Goal: Task Accomplishment & Management: Manage account settings

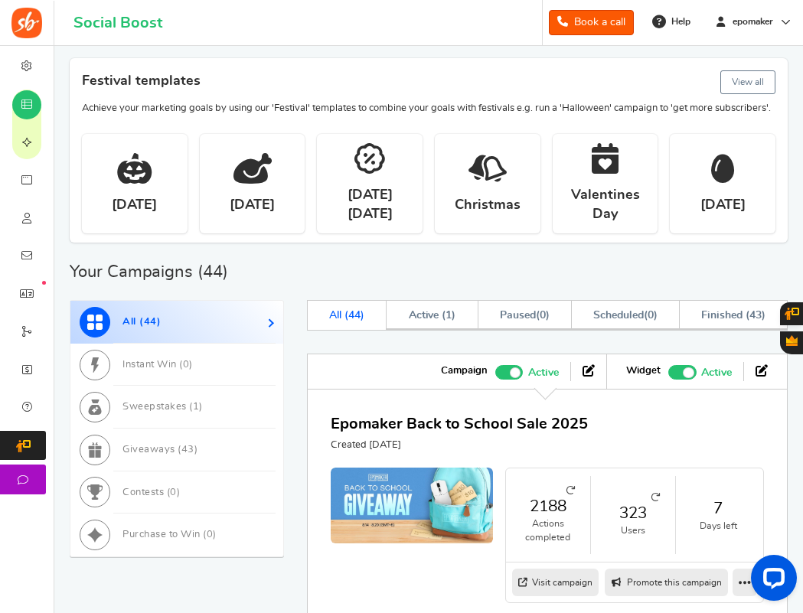
scroll to position [306, 0]
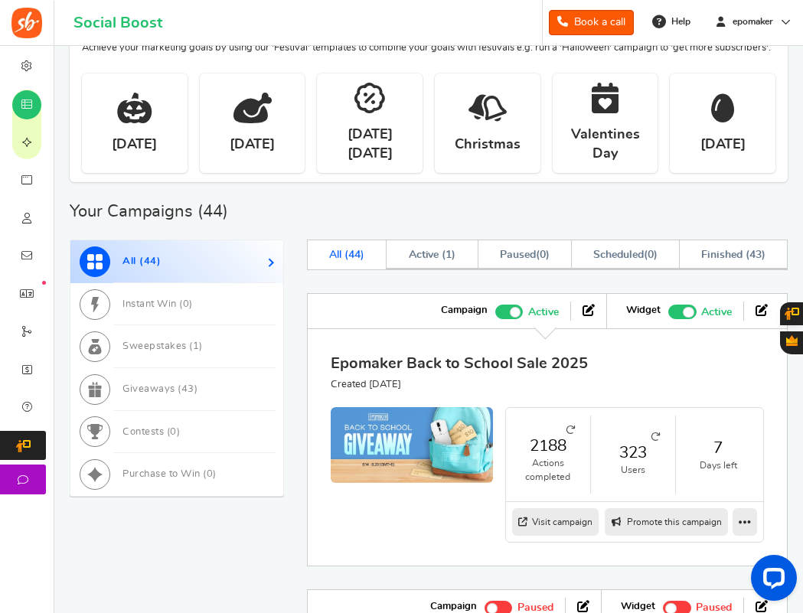
click at [517, 371] on link "Epomaker Back to School Sale 2025" at bounding box center [459, 363] width 257 height 15
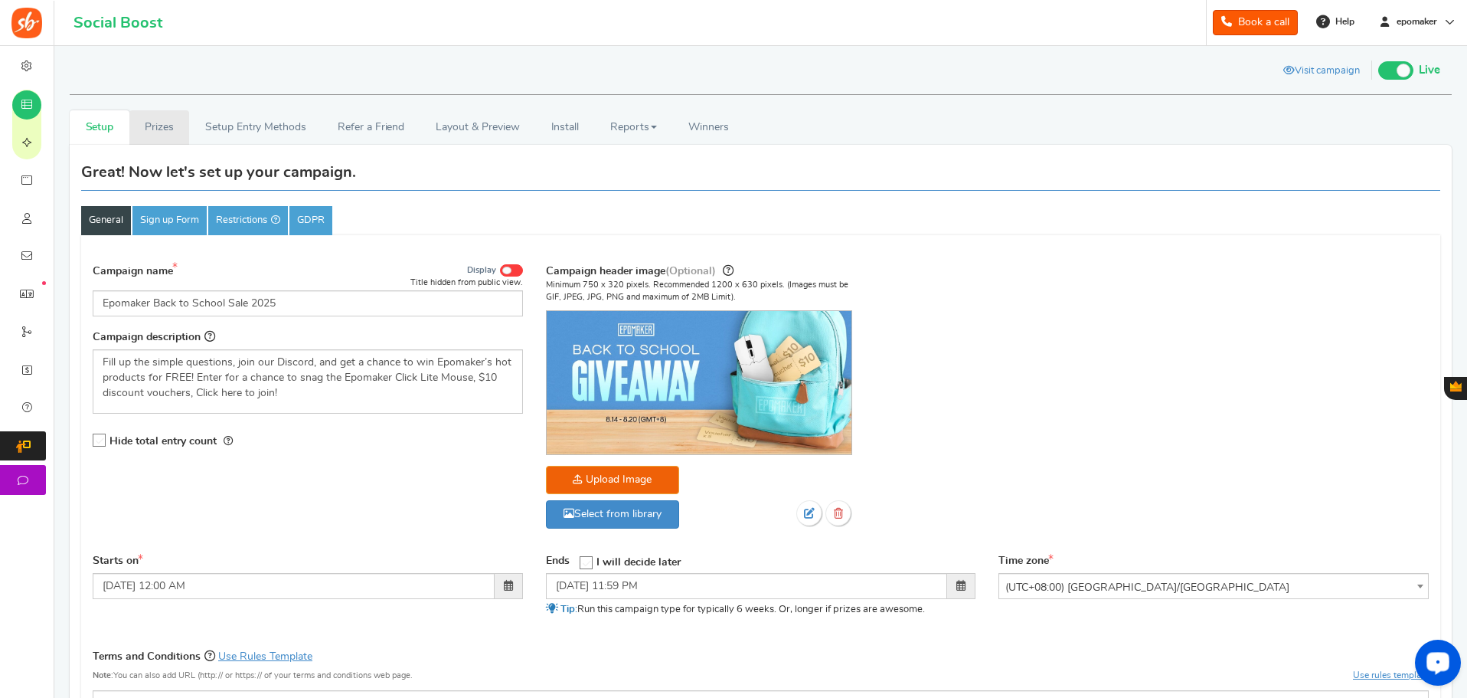
click at [153, 123] on link "Prizes" at bounding box center [159, 127] width 60 height 34
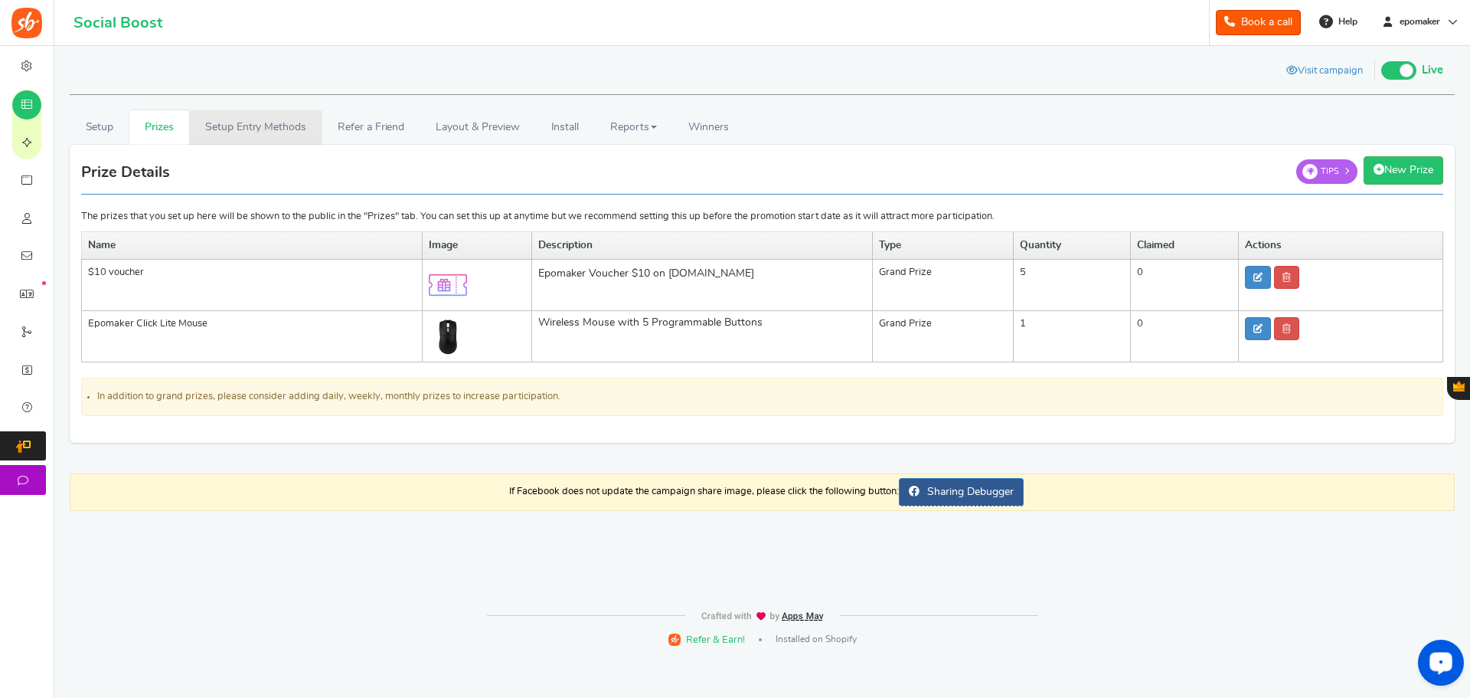
click at [295, 125] on link "Setup Entry Methods" at bounding box center [255, 127] width 132 height 34
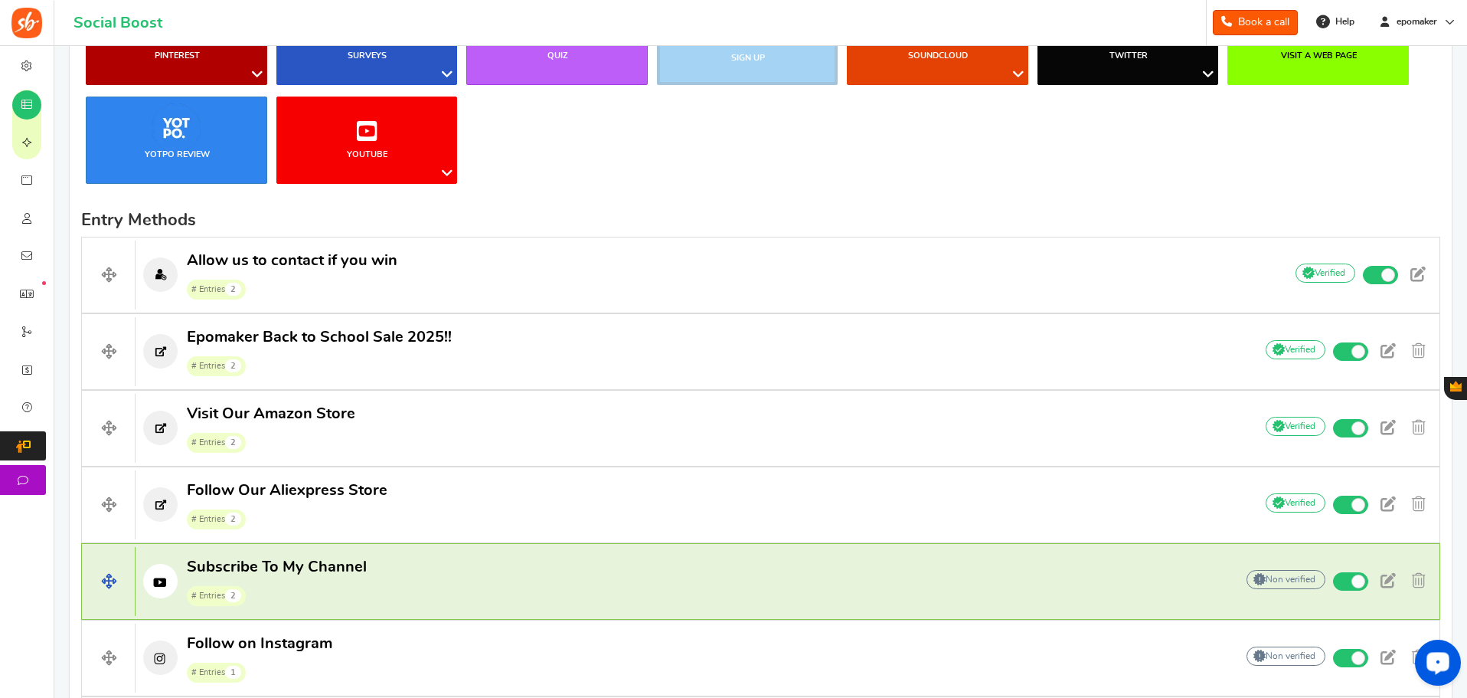
scroll to position [459, 0]
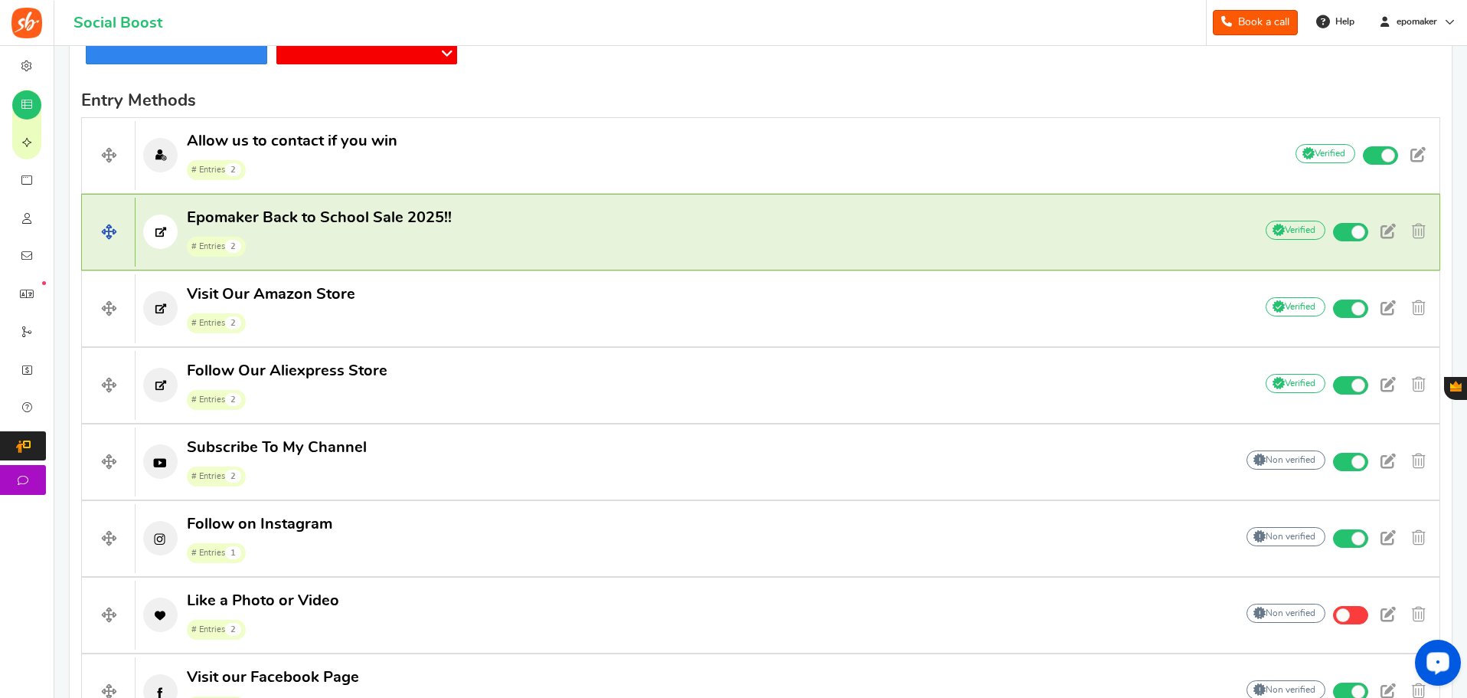
click at [450, 225] on p "Epomaker Back to School Sale 2025!! # Entries 2" at bounding box center [687, 231] width 1103 height 49
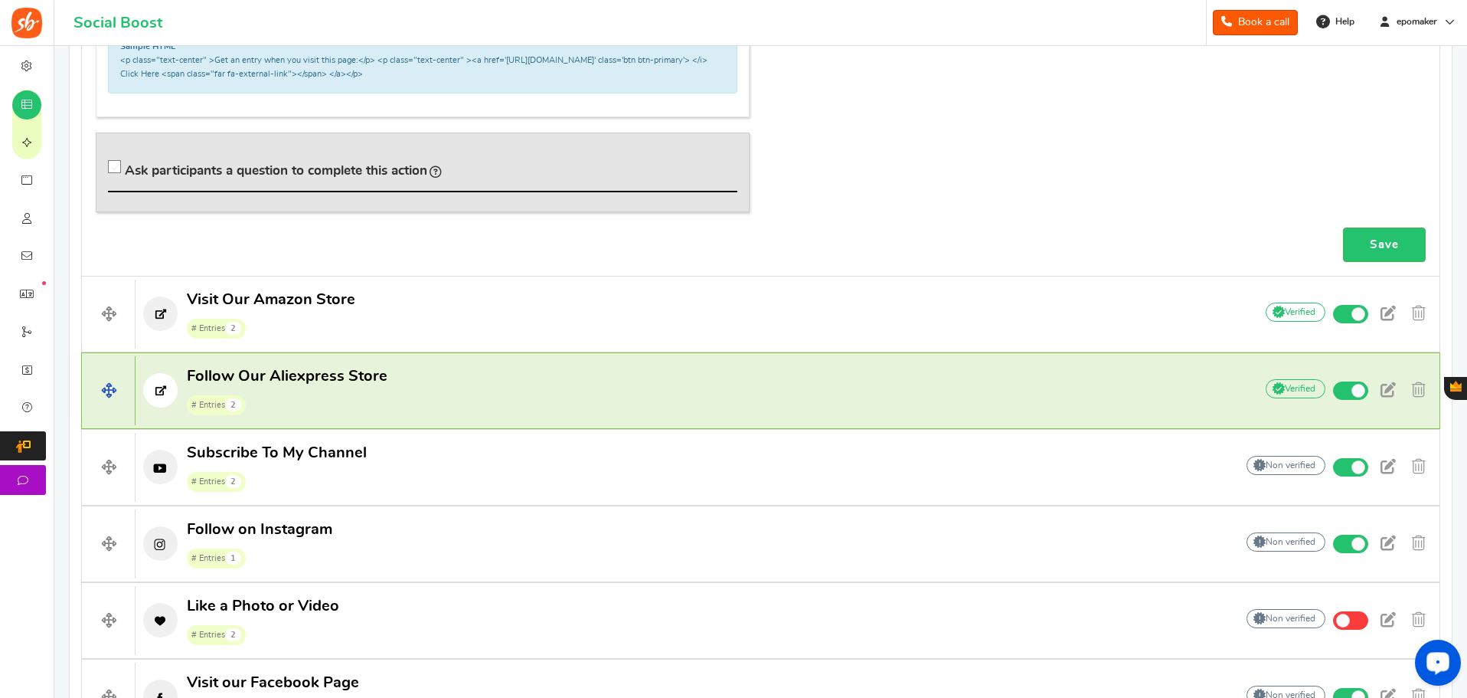
scroll to position [1225, 0]
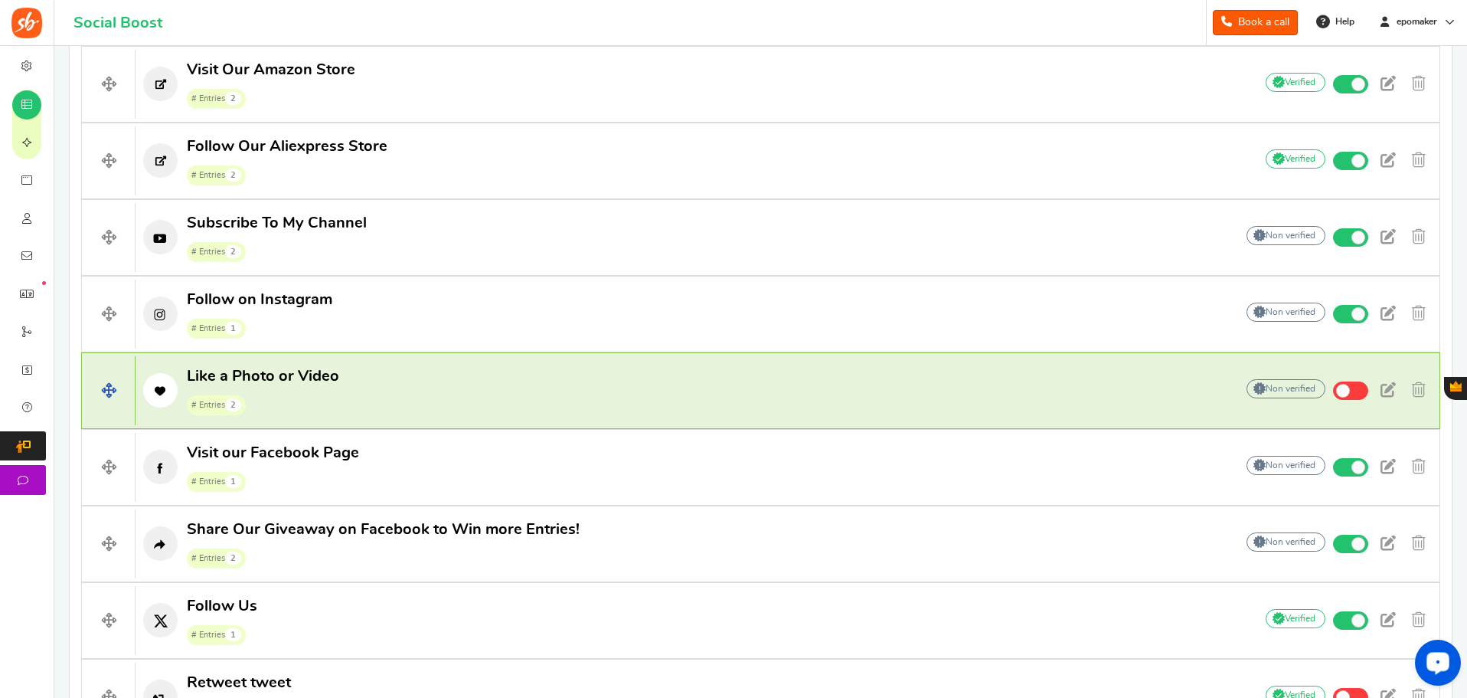
click at [662, 390] on p "Like a Photo or Video # Entries 2" at bounding box center [678, 390] width 1084 height 49
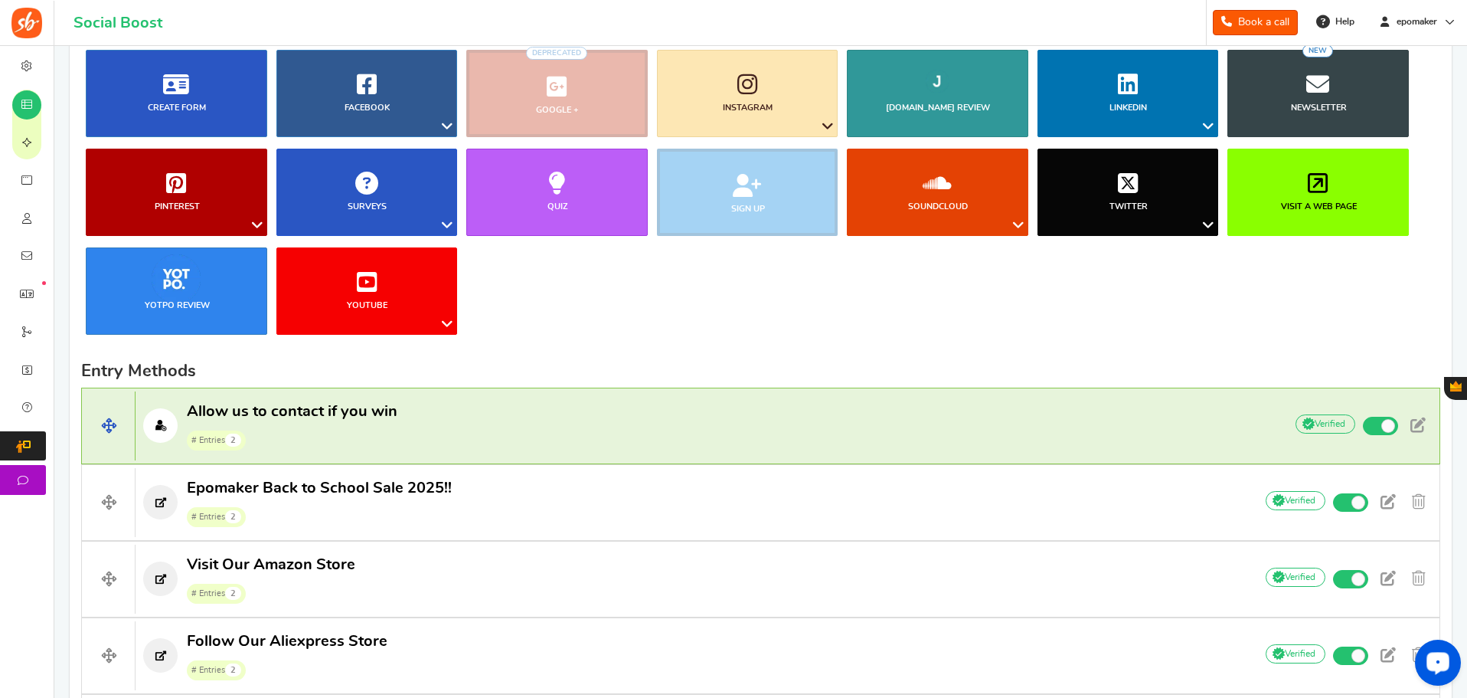
scroll to position [306, 0]
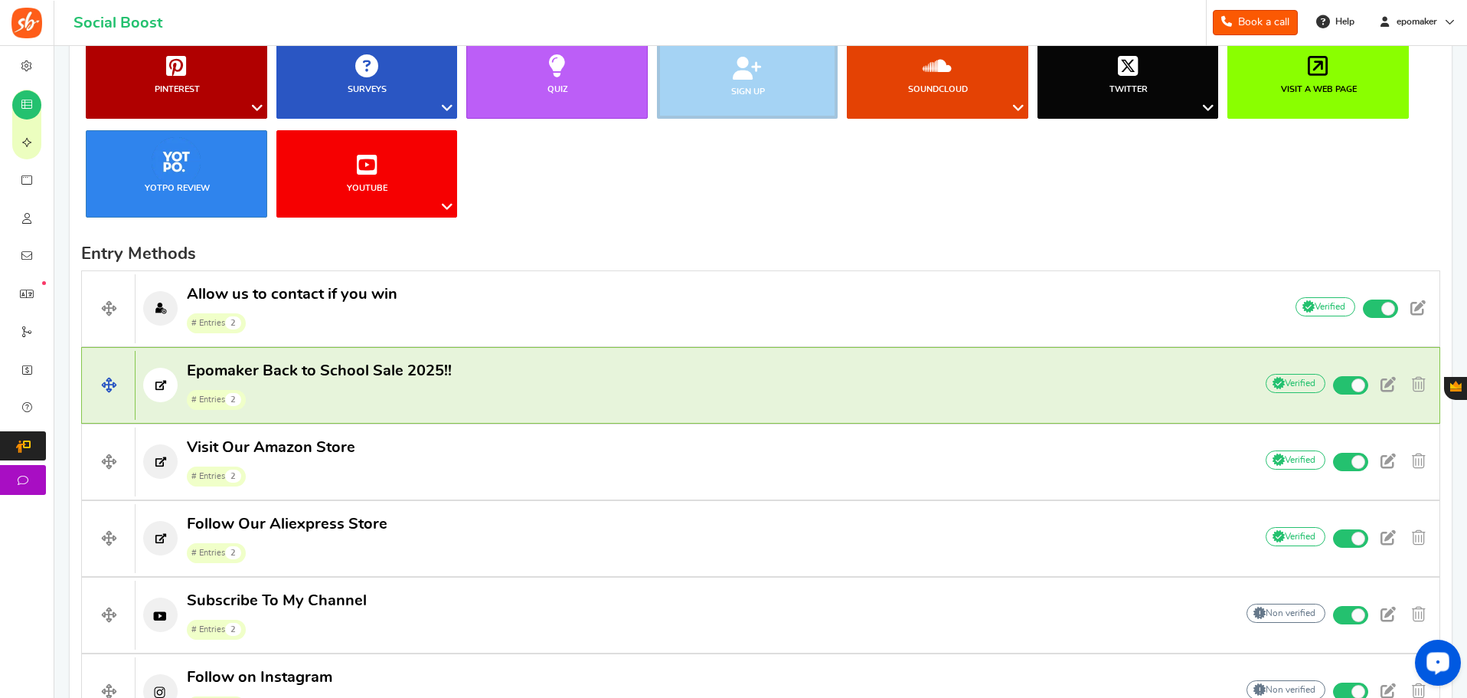
click at [462, 402] on p "Epomaker Back to School Sale 2025!! # Entries 2" at bounding box center [687, 385] width 1103 height 49
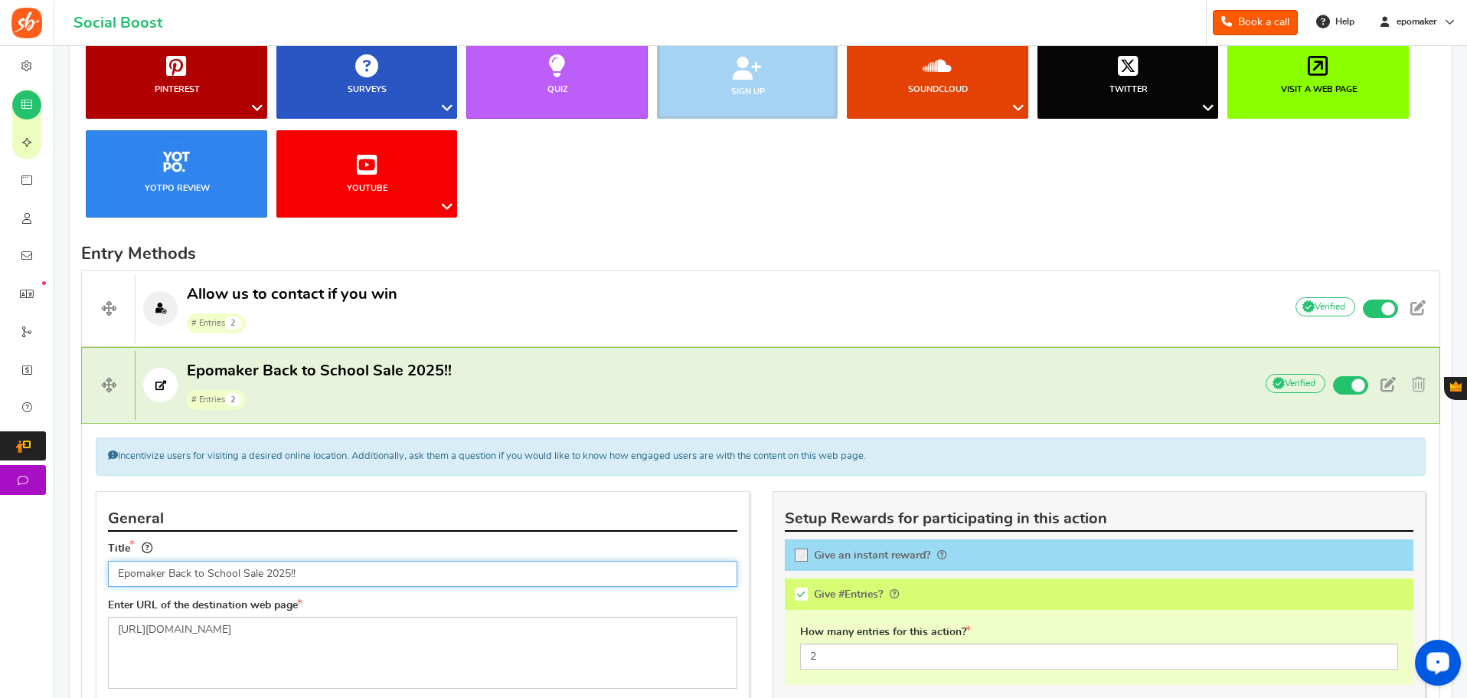
scroll to position [0, 0]
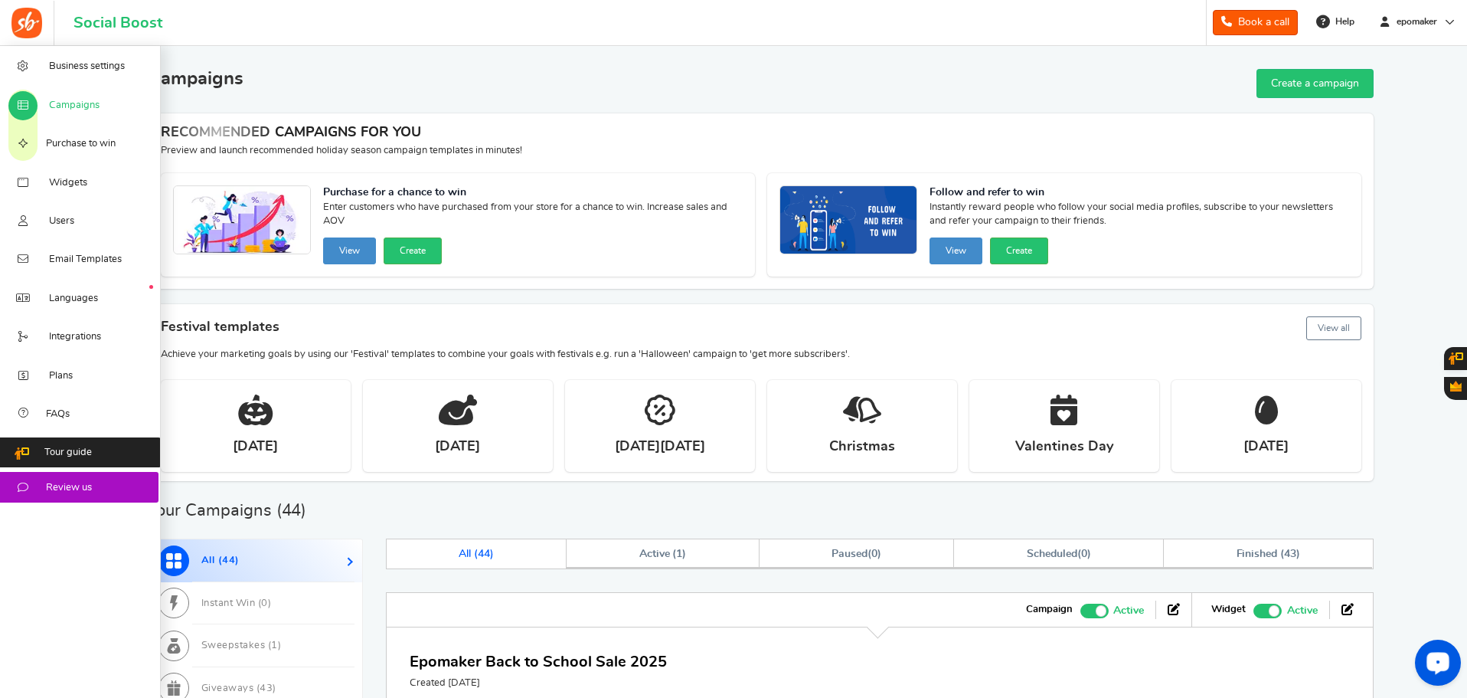
click at [31, 106] on icon at bounding box center [22, 106] width 15 height 12
click at [54, 106] on span "Campaigns" at bounding box center [74, 106] width 51 height 14
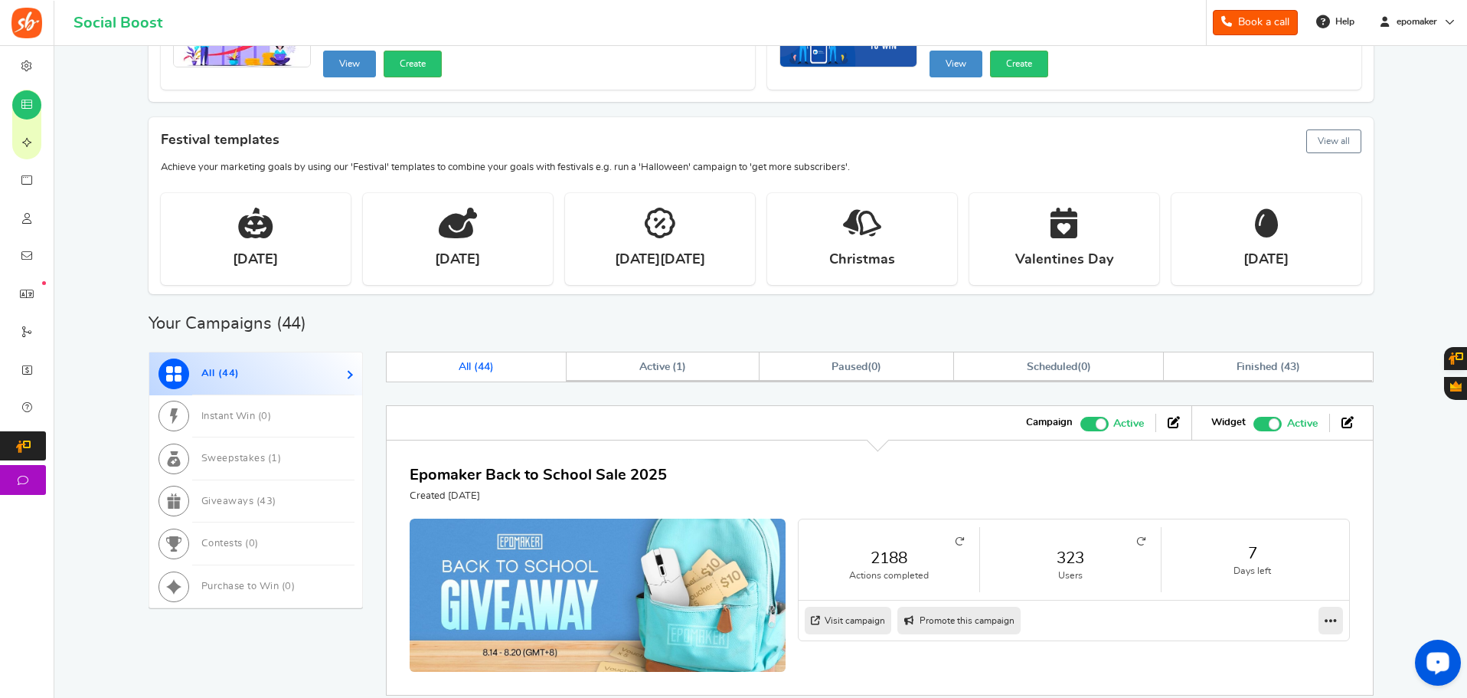
scroll to position [77, 0]
